Goal: Task Accomplishment & Management: Manage account settings

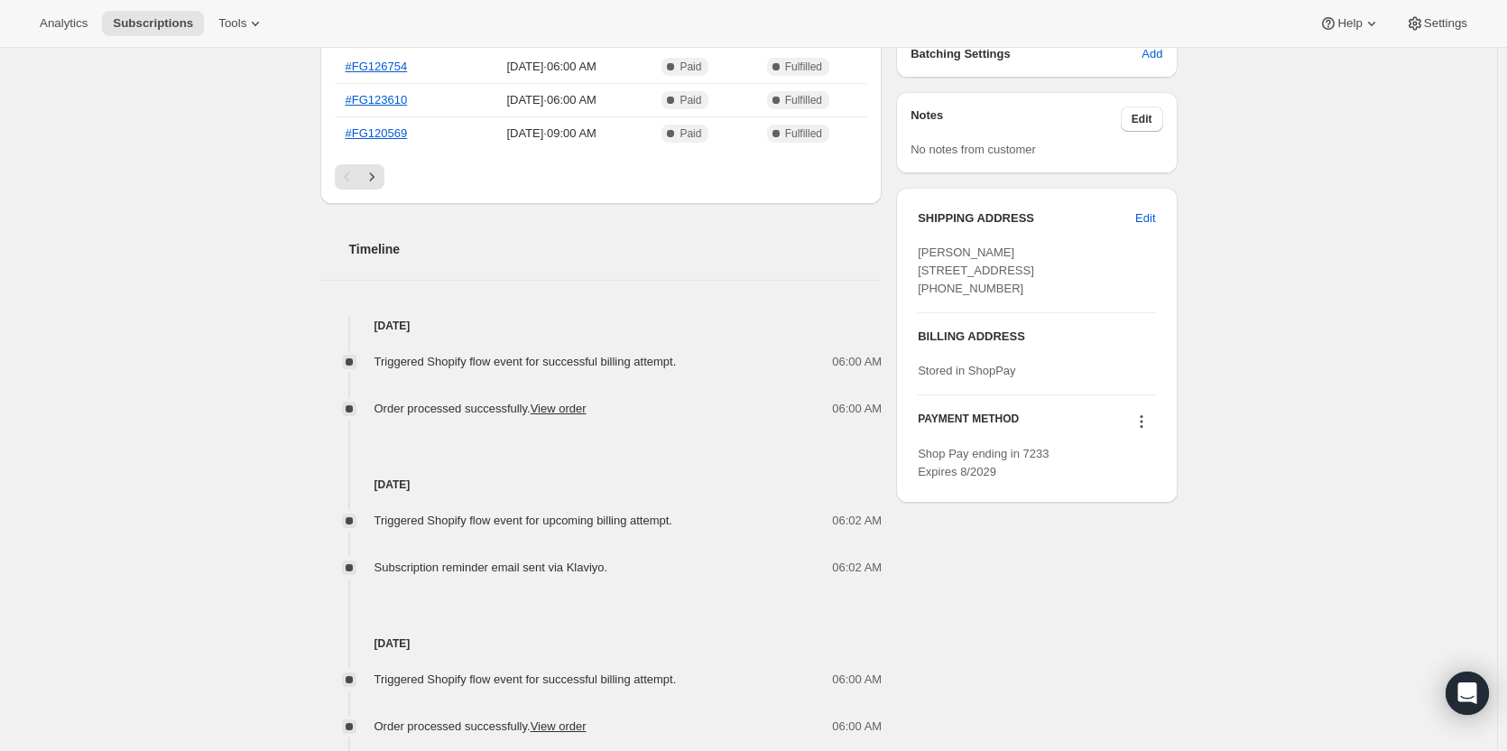
scroll to position [604, 0]
click at [1147, 216] on span "Edit" at bounding box center [1145, 217] width 20 height 18
select select "[GEOGRAPHIC_DATA]"
select select "NY"
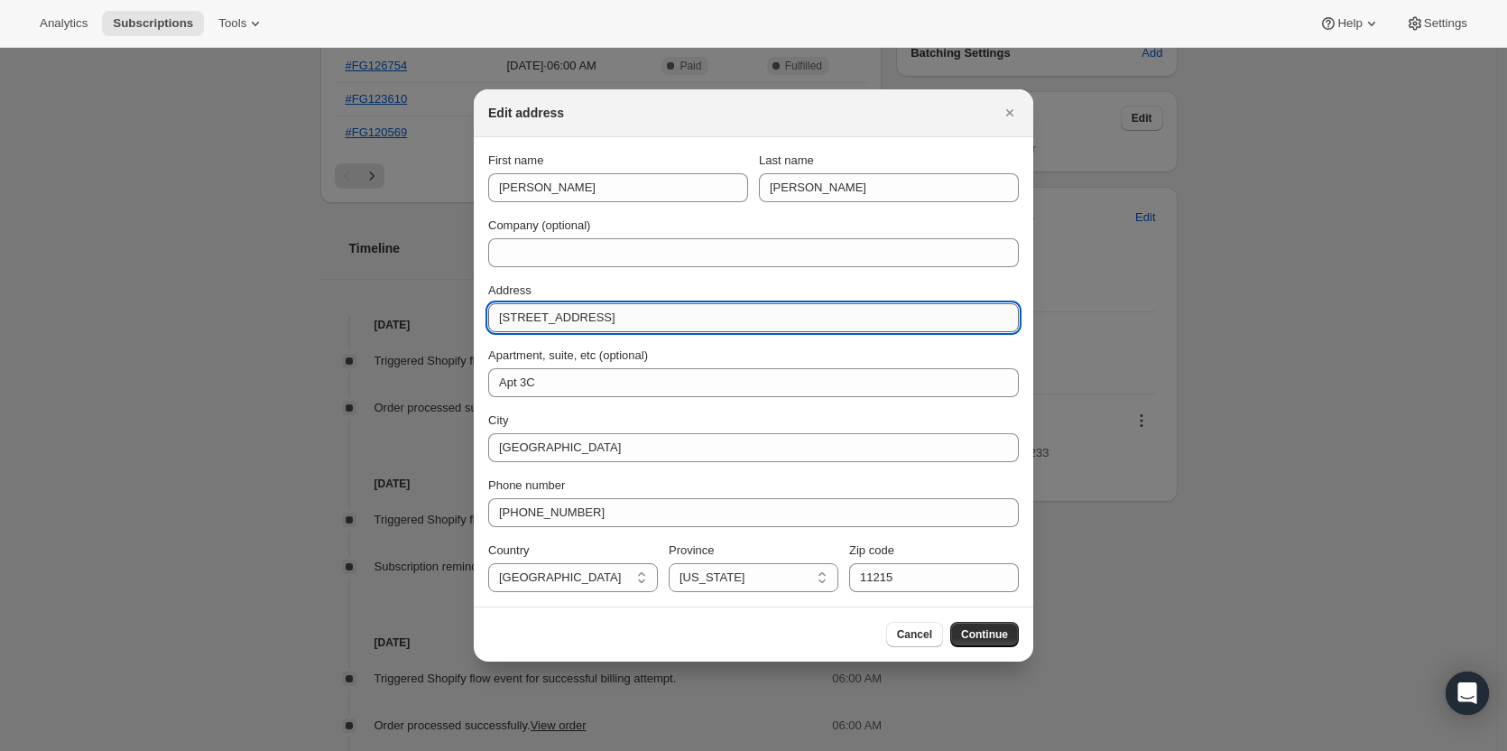
click at [601, 316] on input "[STREET_ADDRESS]" at bounding box center [753, 317] width 531 height 29
paste input "Apt 608"
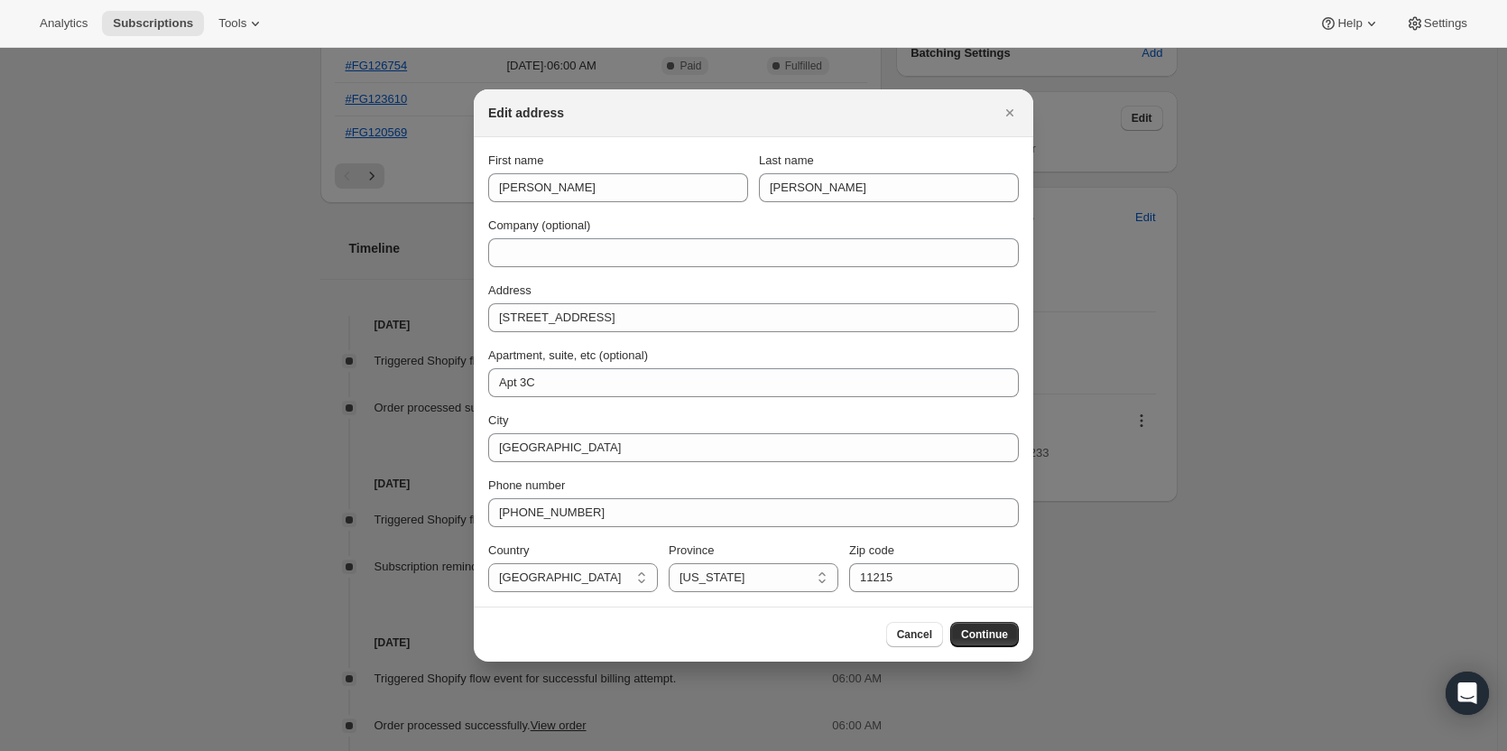
click at [567, 302] on div "Address [STREET_ADDRESS]" at bounding box center [753, 307] width 531 height 51
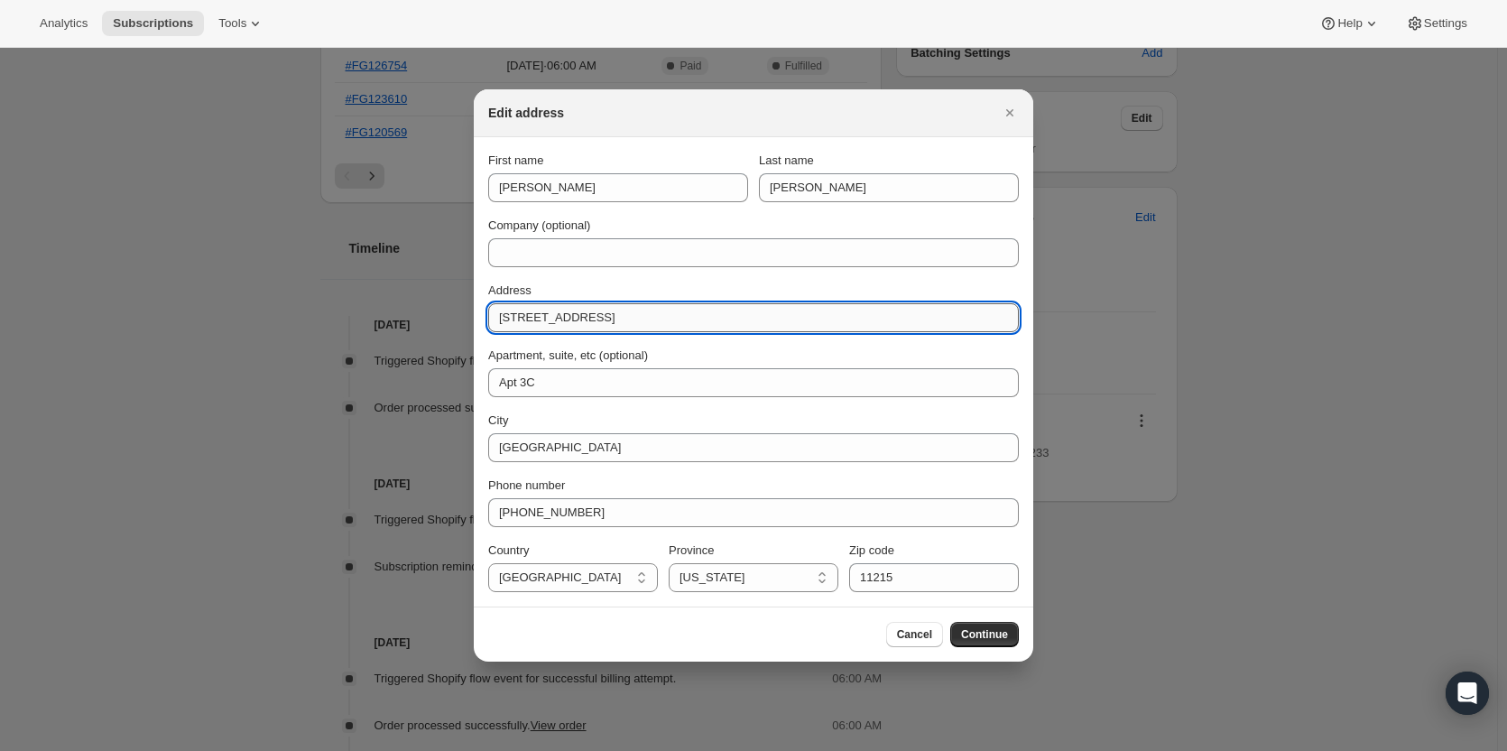
click at [560, 309] on input "[STREET_ADDRESS]" at bounding box center [753, 317] width 531 height 29
paste input "[STREET_ADDRESS][US_STATE]"
click at [560, 309] on input "[STREET_ADDRESS][US_STATE]" at bounding box center [753, 317] width 531 height 29
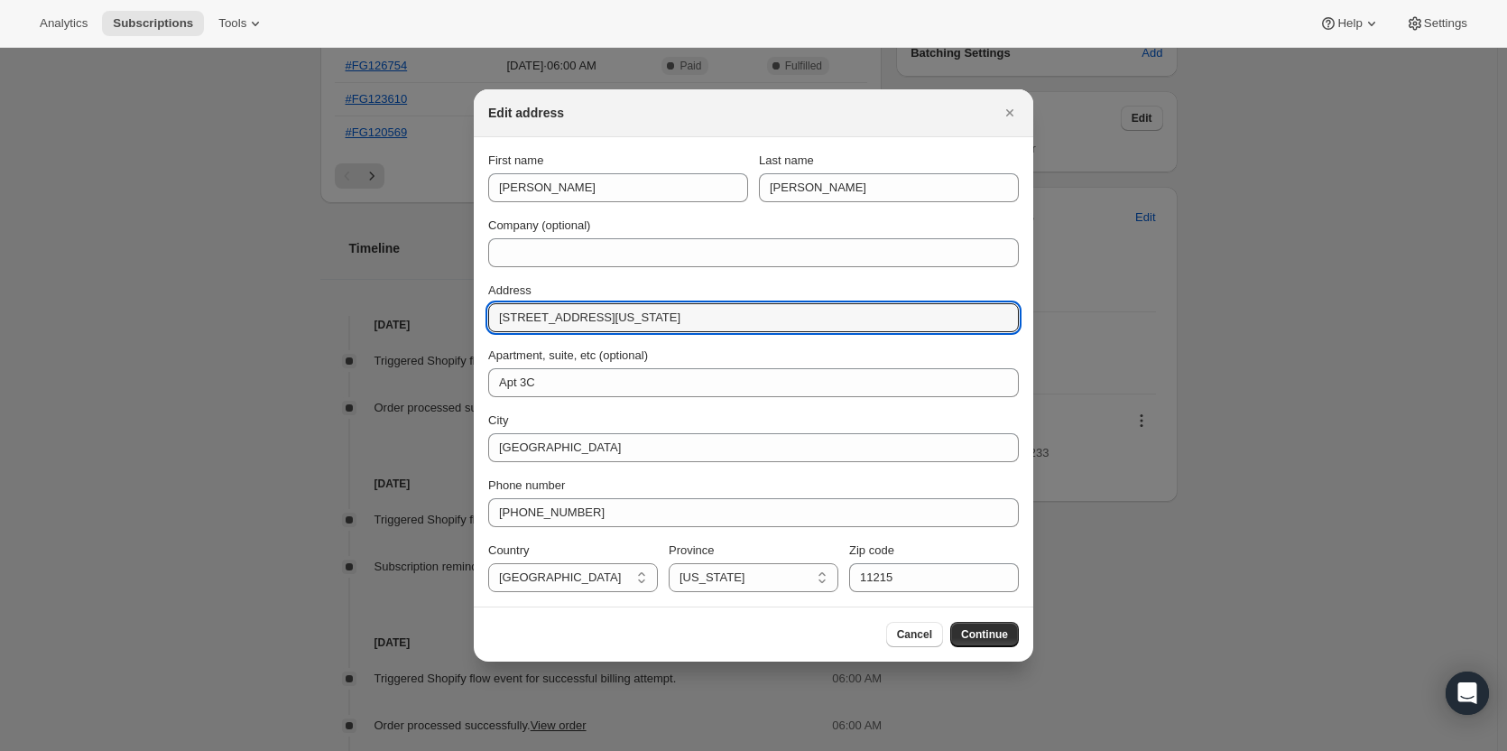
type input "[STREET_ADDRESS][US_STATE]"
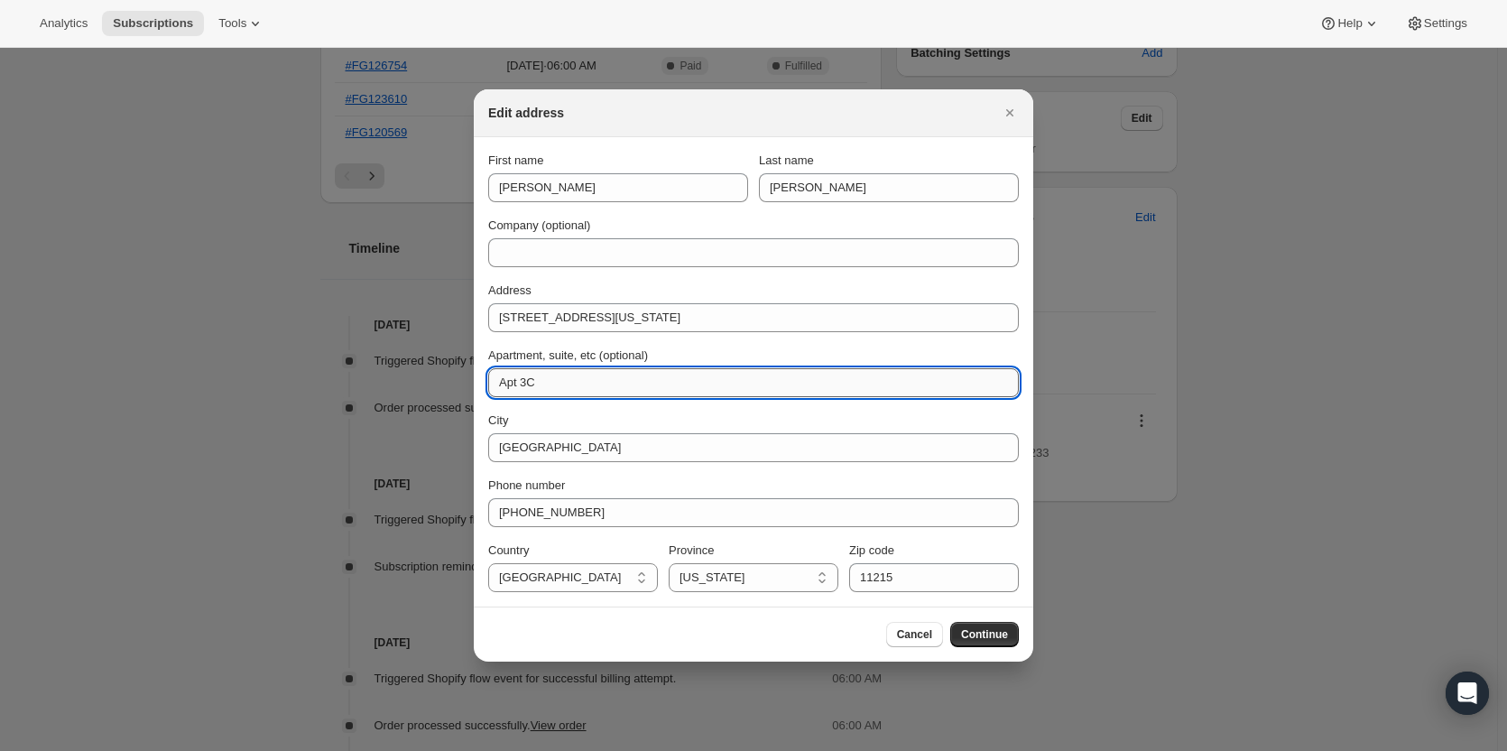
click at [532, 387] on input "Apt 3C" at bounding box center [753, 382] width 531 height 29
paste input "608"
click at [532, 387] on input "Apt 608" at bounding box center [753, 382] width 531 height 29
type input "Apt 608"
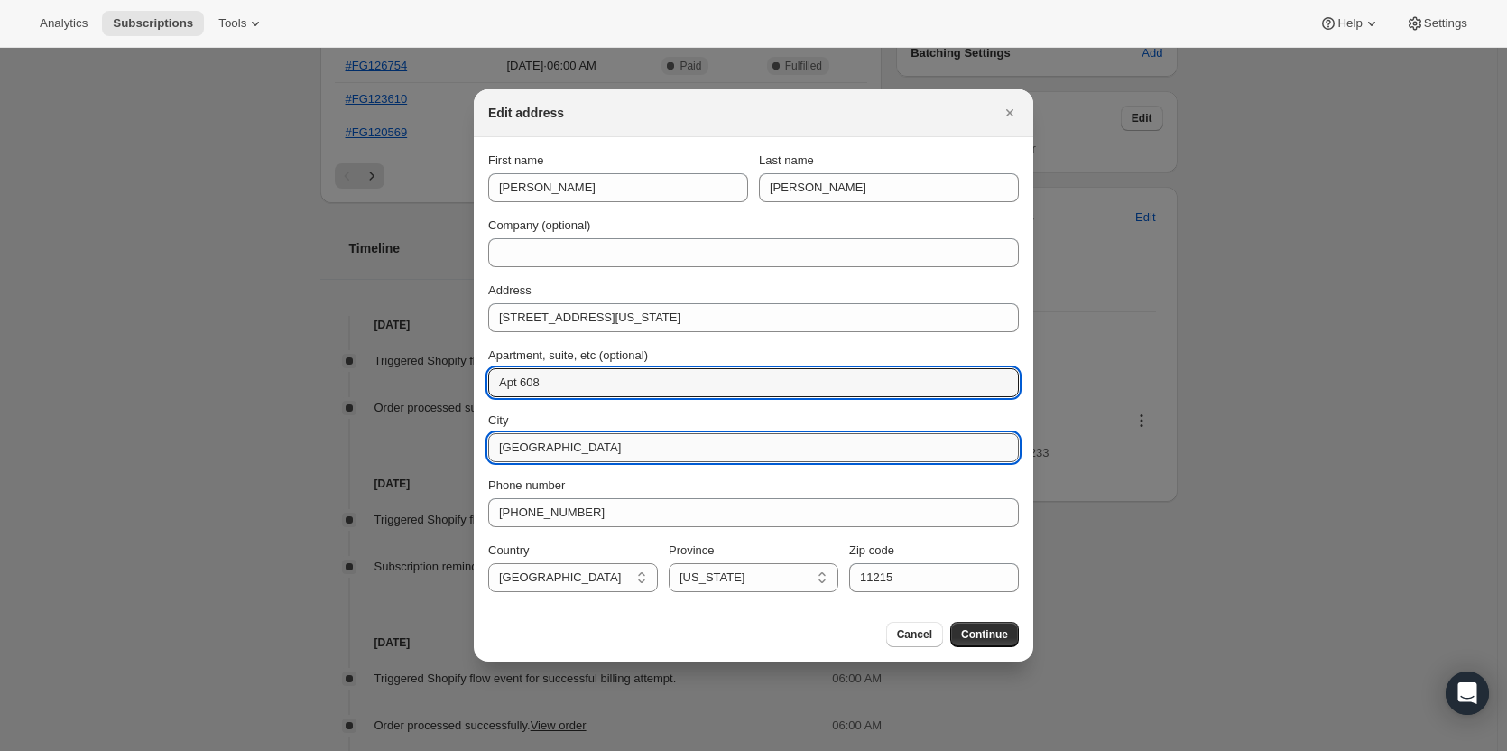
click at [562, 450] on input "[GEOGRAPHIC_DATA]" at bounding box center [753, 447] width 531 height 29
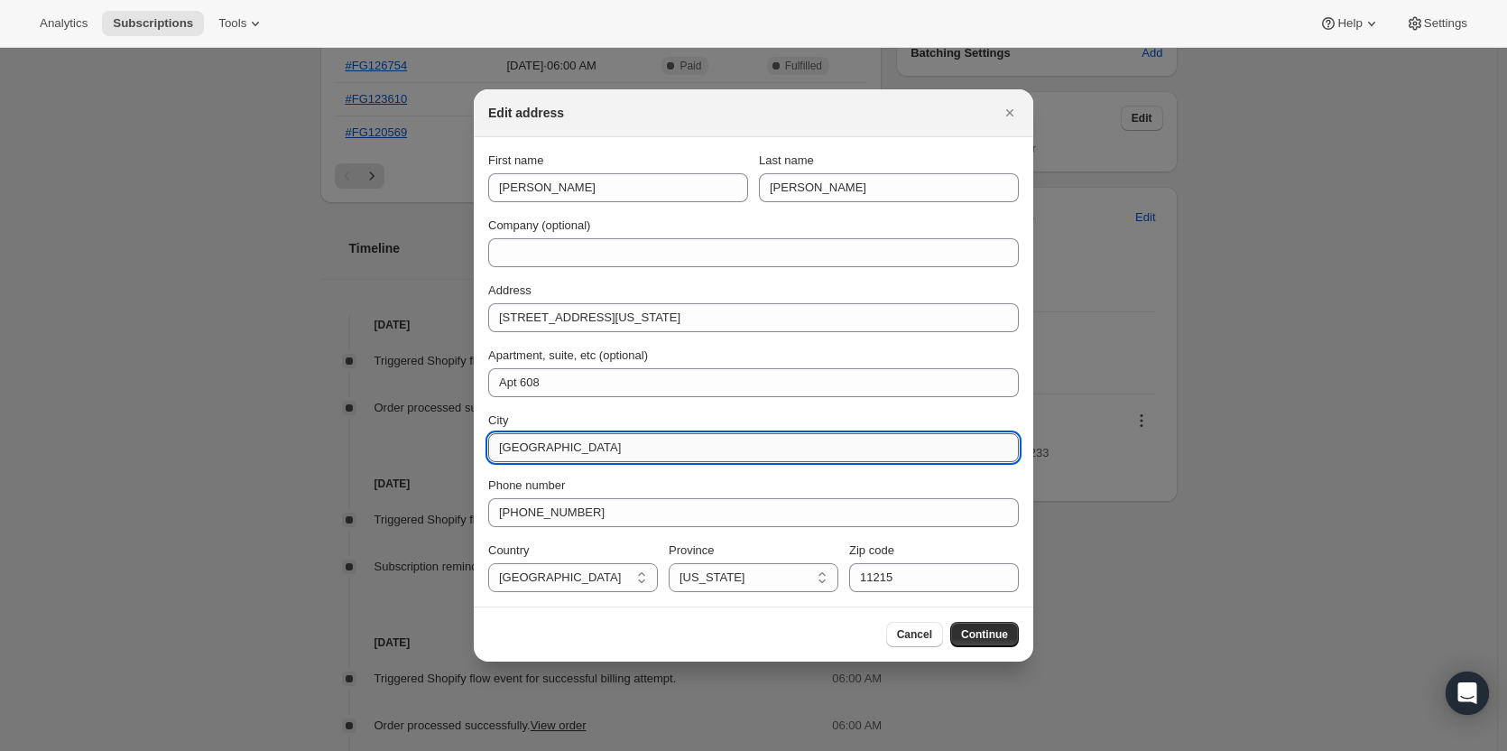
paste input "[GEOGRAPHIC_DATA]"
click at [562, 450] on input "[GEOGRAPHIC_DATA]" at bounding box center [753, 447] width 531 height 29
type input "[GEOGRAPHIC_DATA]"
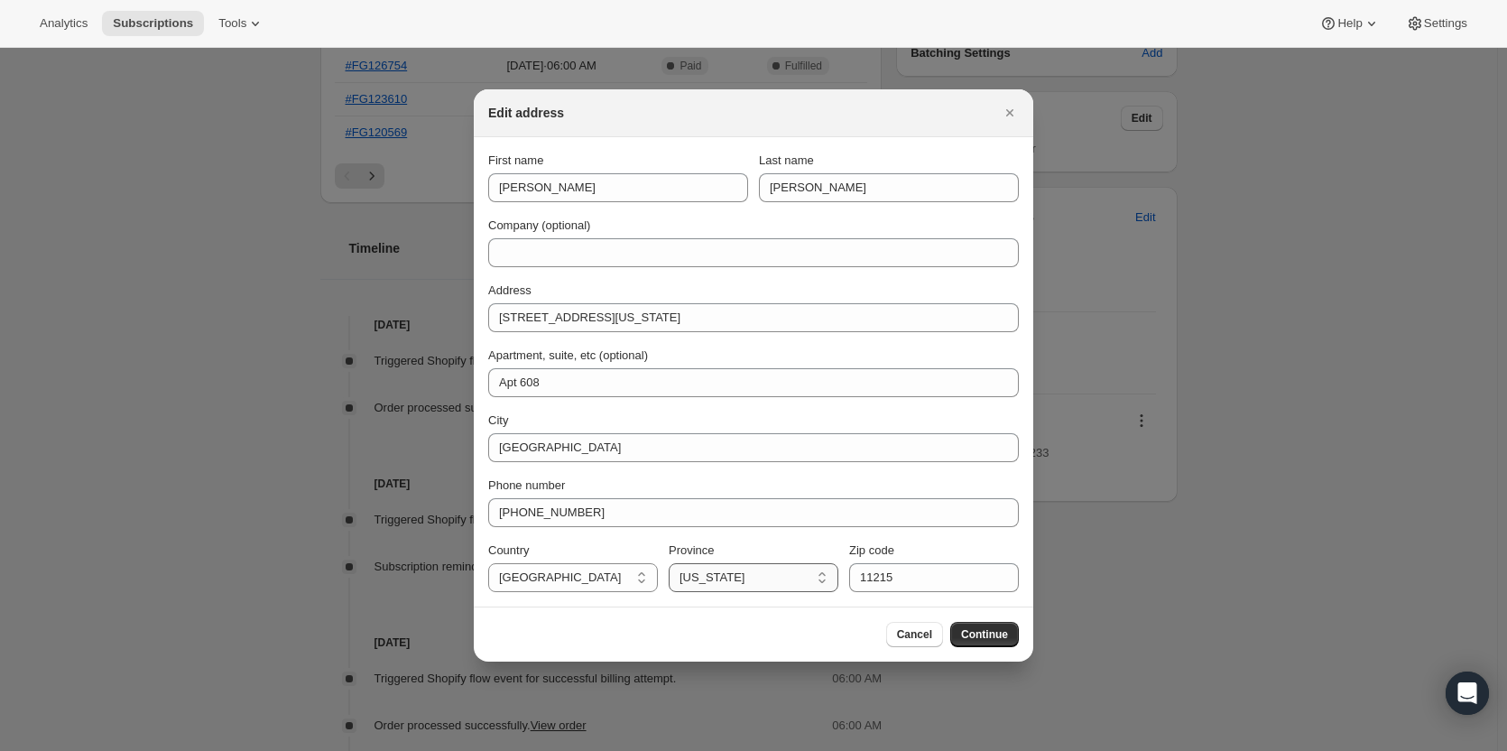
click at [707, 574] on select "[US_STATE] [US_STATE] [US_STATE] [US_STATE] [US_STATE] [US_STATE] [US_STATE] [U…" at bounding box center [754, 577] width 170 height 29
select select "VA"
click at [669, 563] on select "[US_STATE] [US_STATE] [US_STATE] [US_STATE] [US_STATE] [US_STATE] [US_STATE] [U…" at bounding box center [754, 577] width 170 height 29
click at [882, 575] on input "11215" at bounding box center [934, 577] width 170 height 29
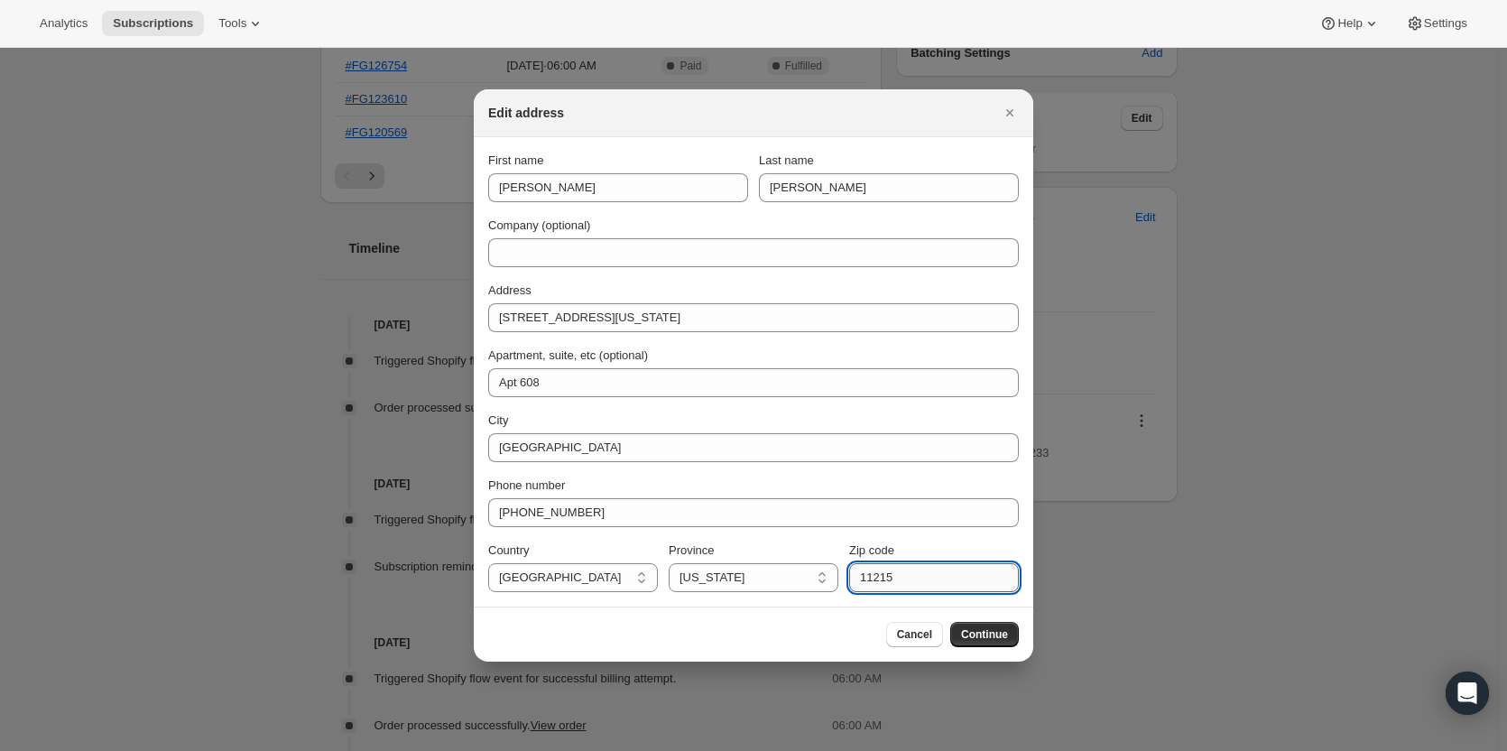
paste input "22201"
click at [882, 575] on input "22201" at bounding box center [934, 577] width 170 height 29
type input "22201"
click at [972, 624] on button "Continue" at bounding box center [984, 634] width 69 height 25
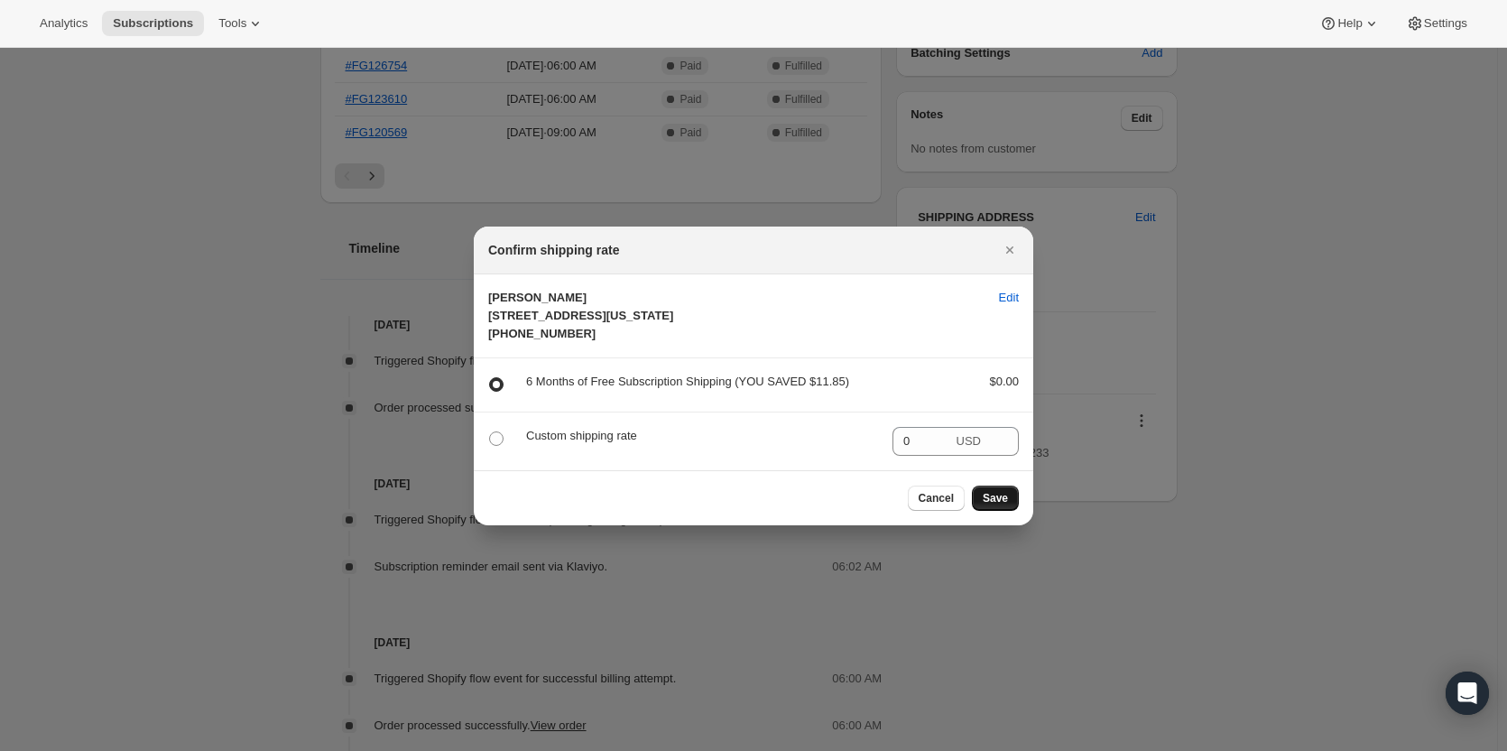
click at [1003, 511] on button "Save" at bounding box center [995, 497] width 47 height 25
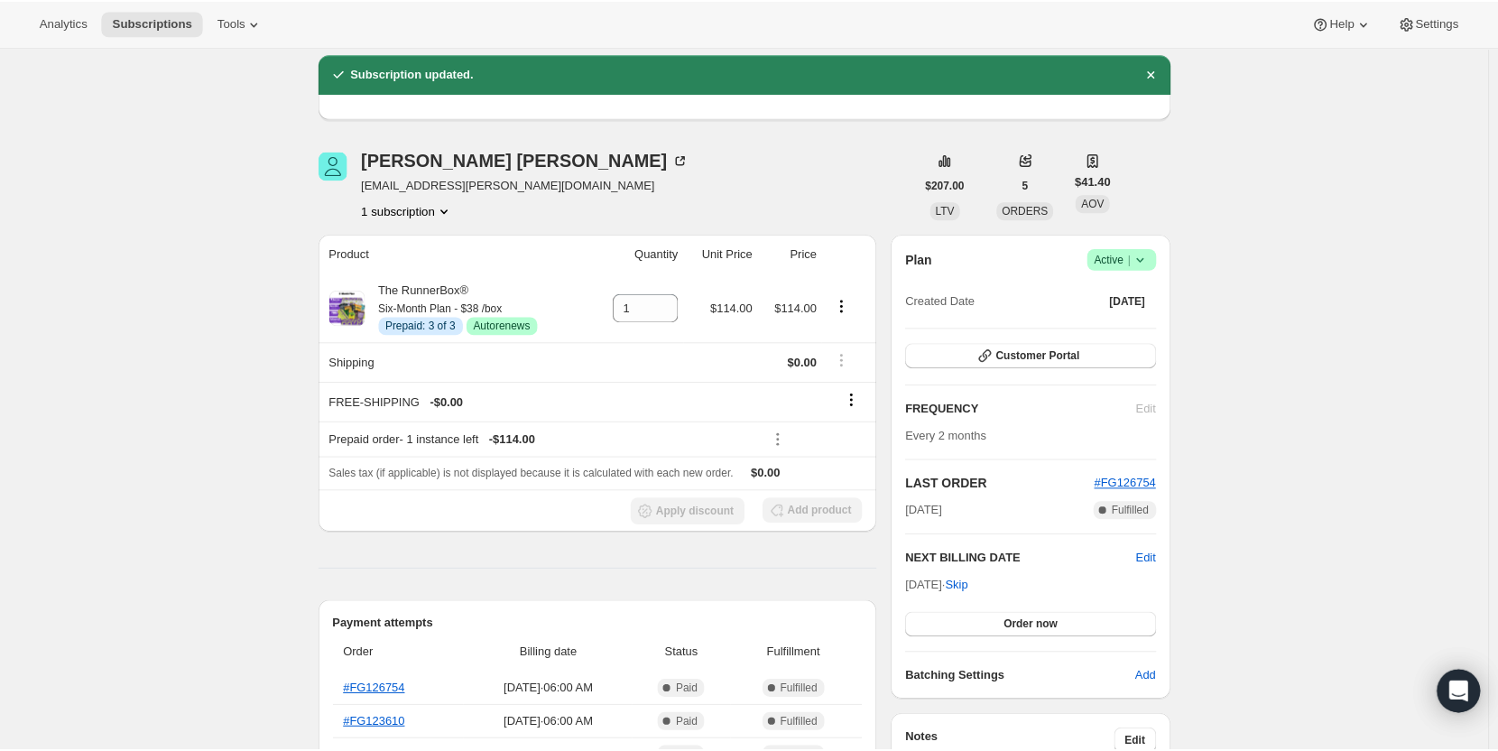
scroll to position [0, 0]
